Goal: Navigation & Orientation: Find specific page/section

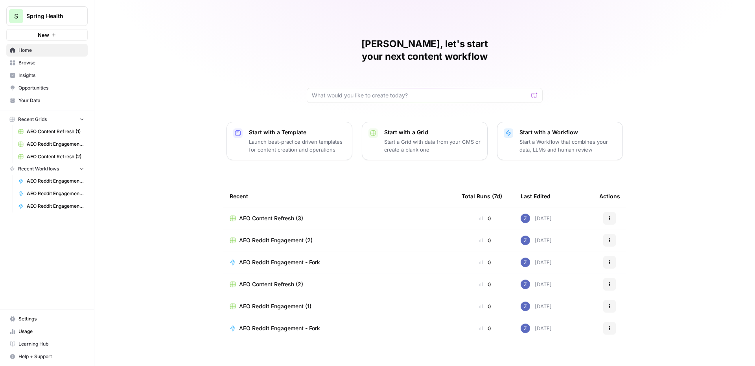
click at [48, 75] on span "Insights" at bounding box center [51, 75] width 66 height 7
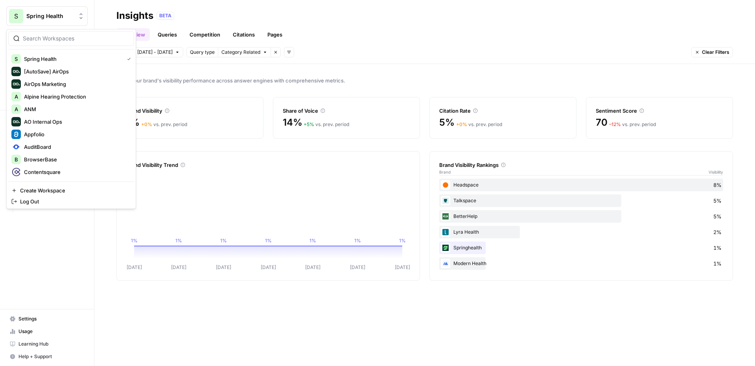
click at [59, 24] on button "S Spring Health" at bounding box center [46, 16] width 81 height 20
click at [55, 40] on input "search" at bounding box center [76, 39] width 106 height 8
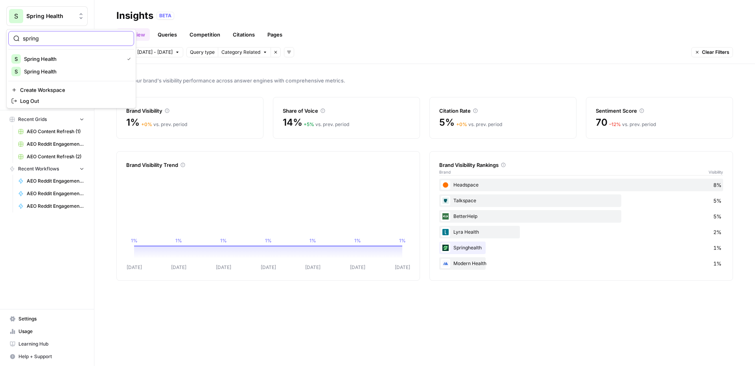
type input "spring"
click at [75, 72] on span "Spring Health" at bounding box center [76, 72] width 104 height 8
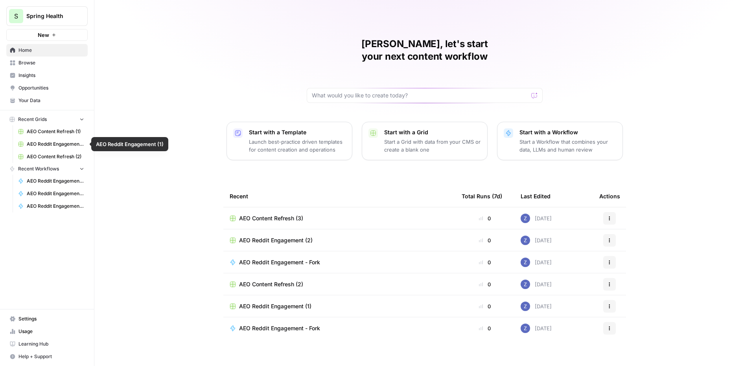
click at [51, 155] on span "AEO Content Refresh (2)" at bounding box center [55, 156] width 57 height 7
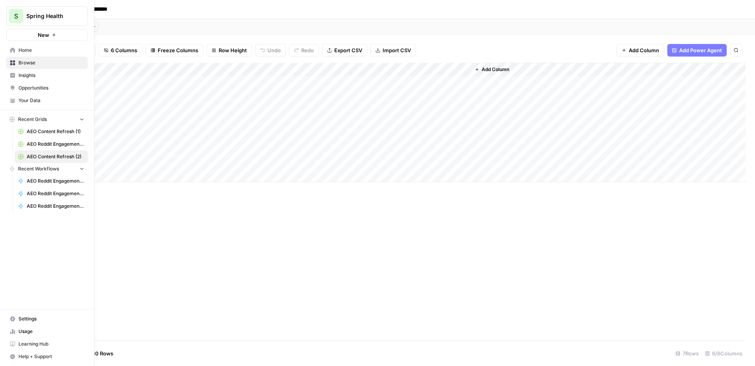
click at [21, 86] on span "Opportunities" at bounding box center [51, 88] width 66 height 7
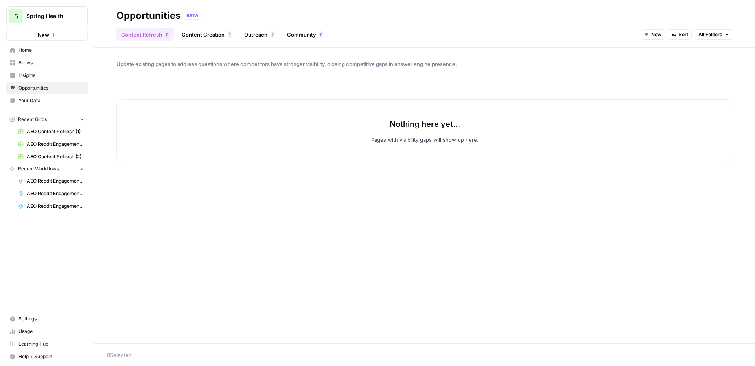
click at [33, 118] on span "Recent Grids" at bounding box center [32, 119] width 29 height 7
click at [34, 59] on span "Browse" at bounding box center [51, 62] width 66 height 7
